Goal: Task Accomplishment & Management: Use online tool/utility

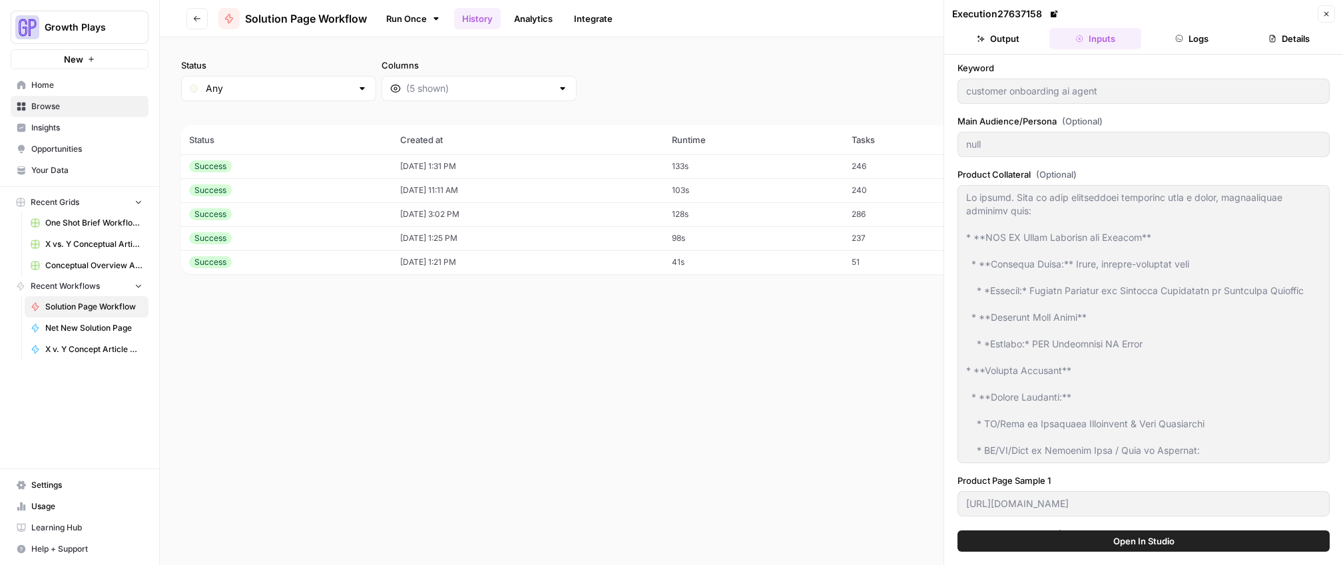
scroll to position [2370, 0]
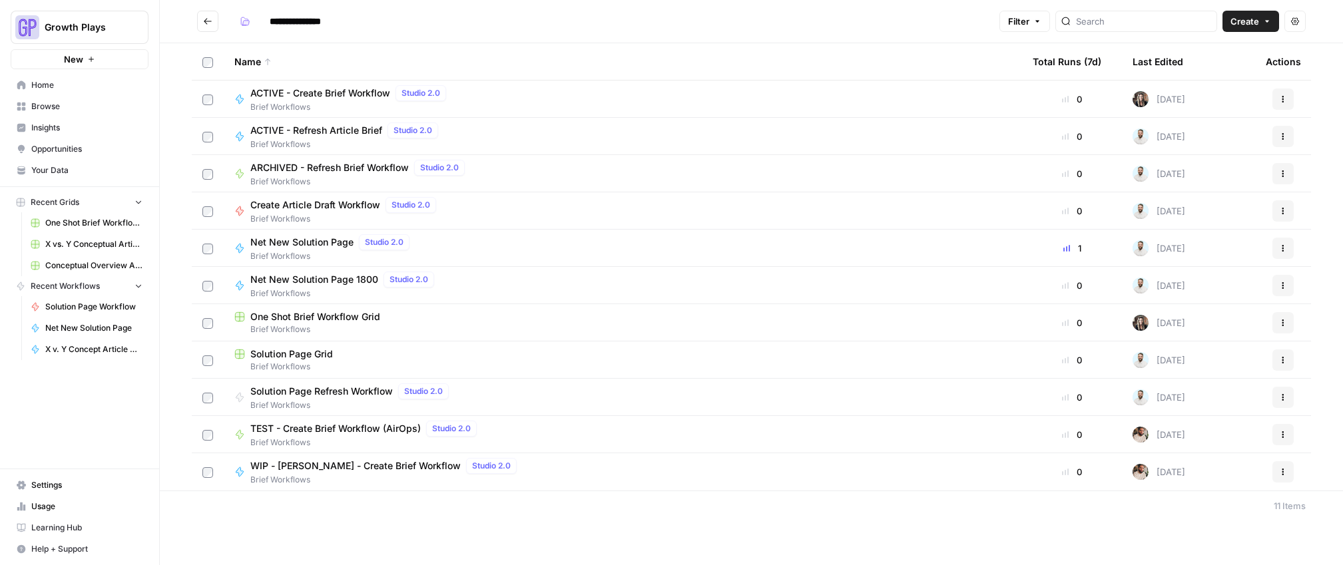
click at [51, 308] on span "Solution Page Workflow" at bounding box center [93, 307] width 97 height 12
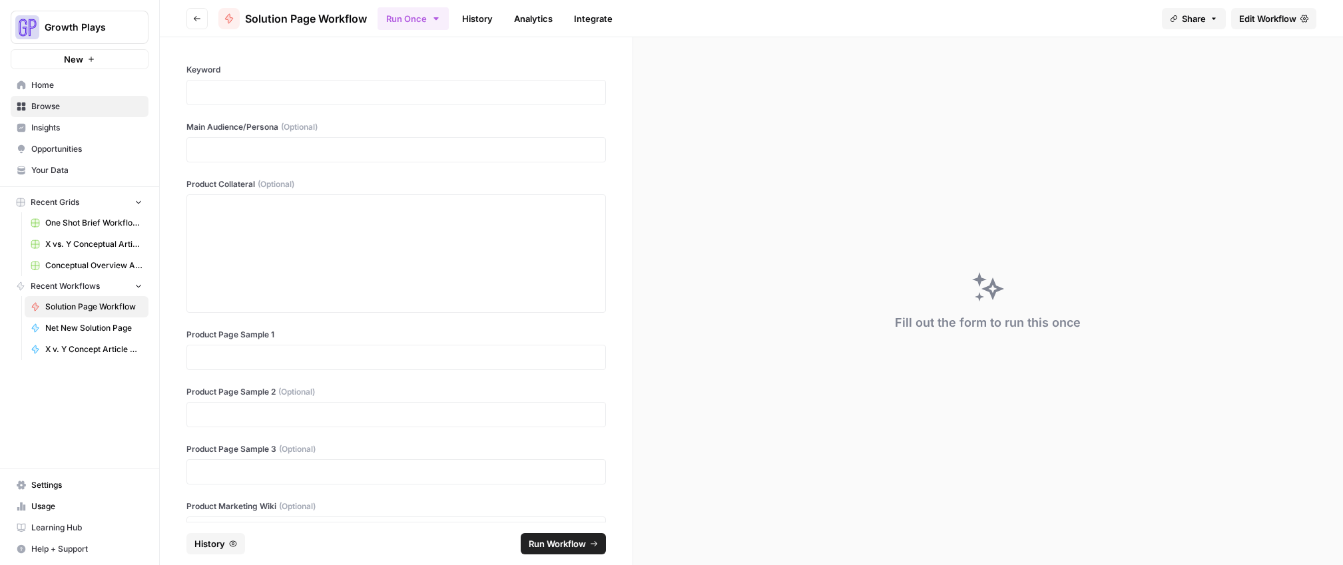
click at [41, 106] on span "Browse" at bounding box center [86, 107] width 111 height 12
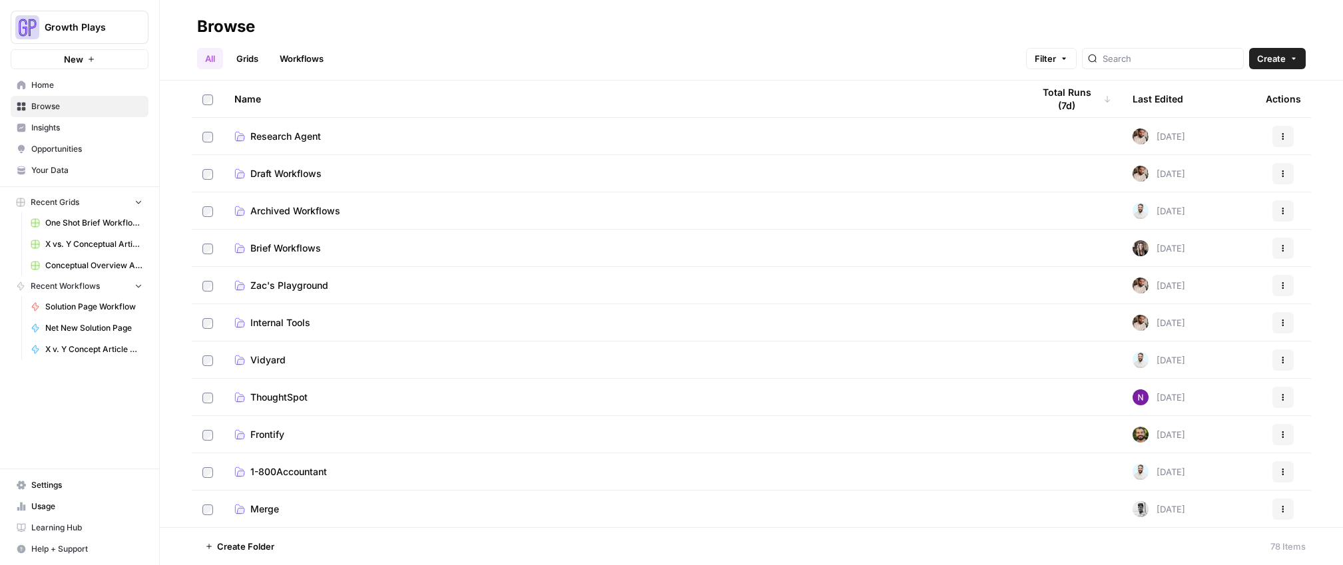
click at [277, 169] on span "Draft Workflows" at bounding box center [285, 173] width 71 height 13
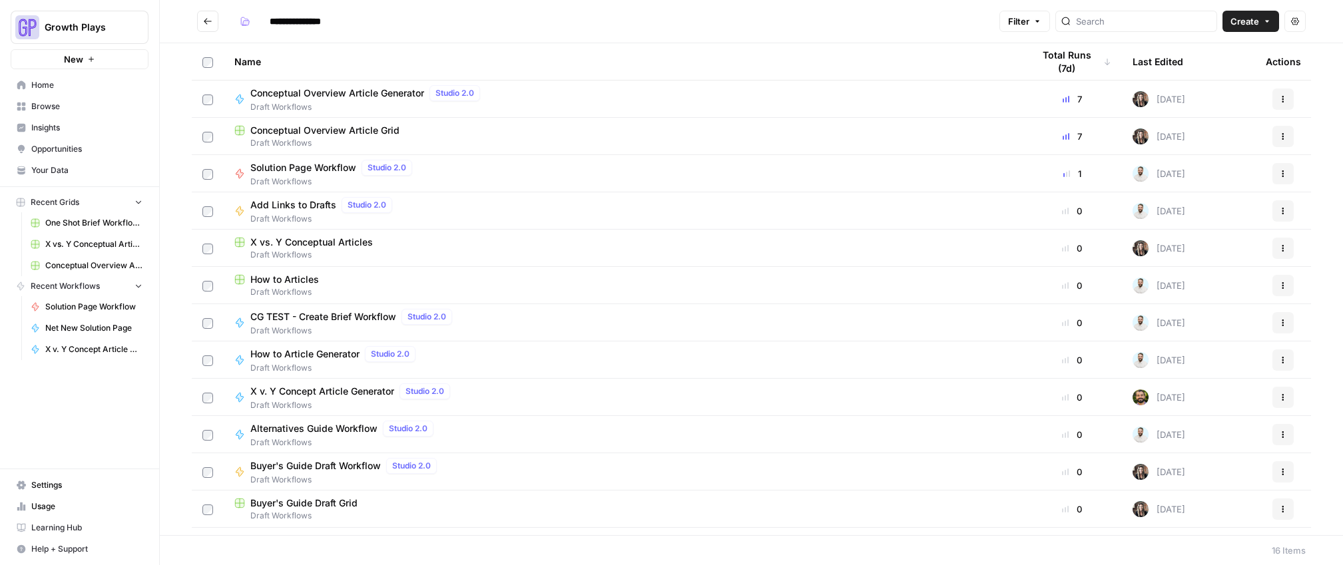
click at [264, 165] on span "Solution Page Workflow" at bounding box center [303, 167] width 106 height 13
